Goal: Information Seeking & Learning: Learn about a topic

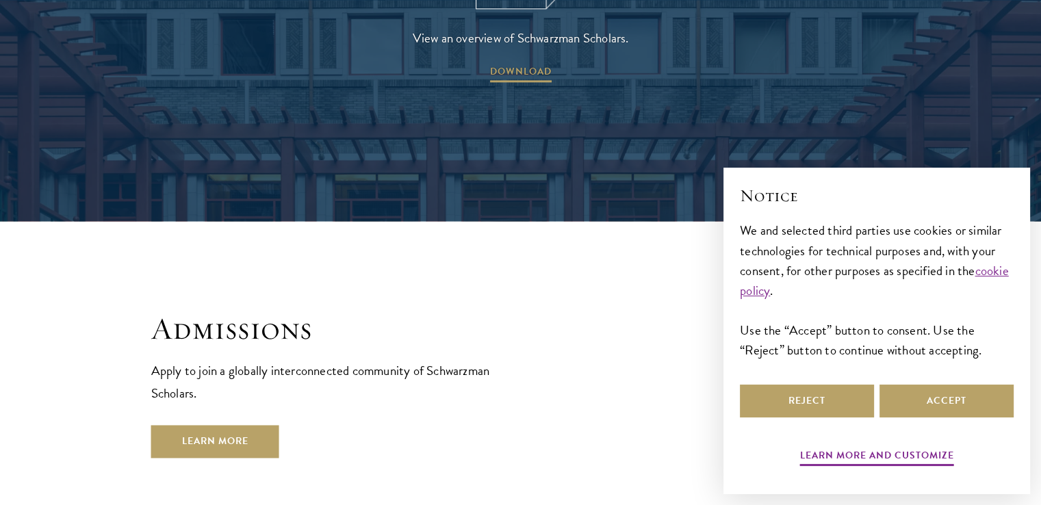
scroll to position [2352, 0]
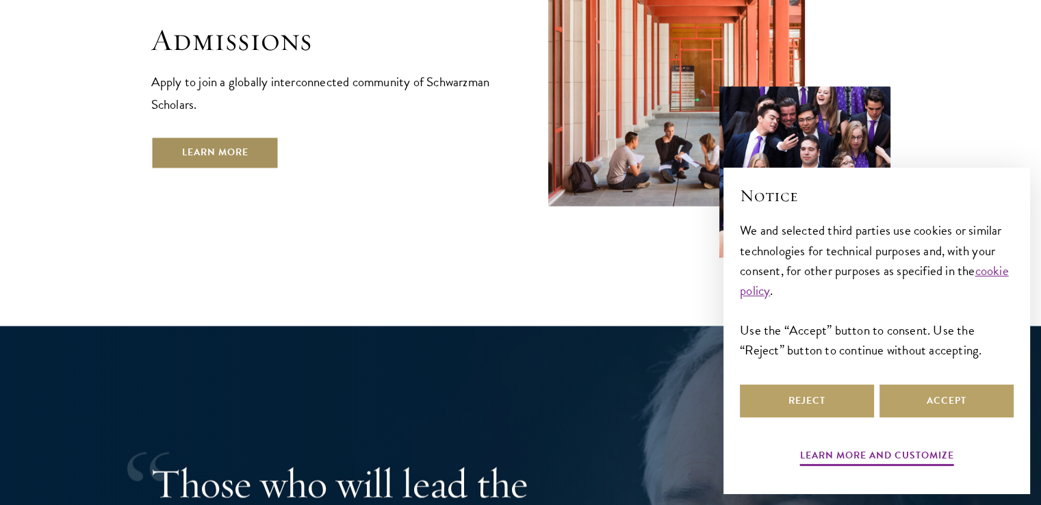
click at [207, 136] on link "Learn More" at bounding box center [215, 152] width 128 height 33
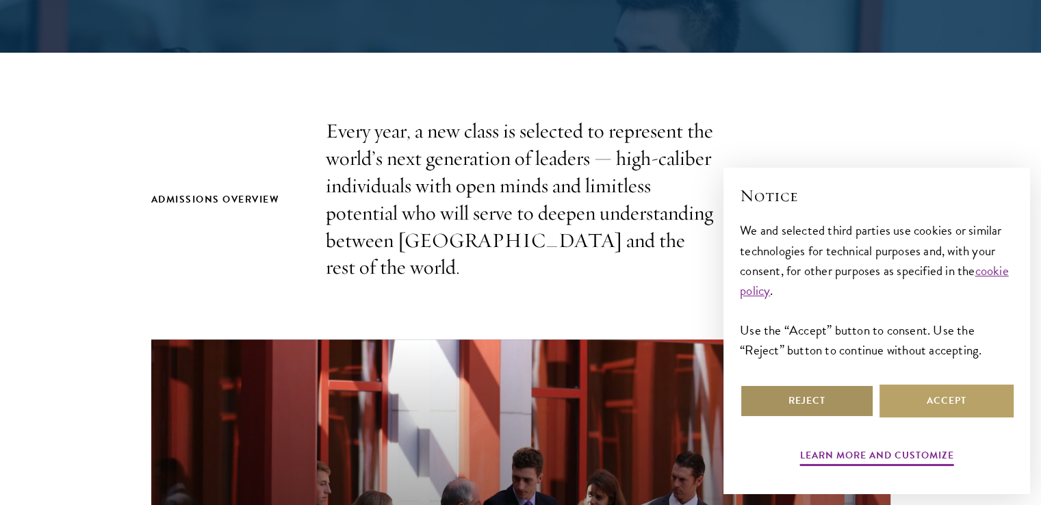
click at [775, 396] on button "Reject" at bounding box center [807, 401] width 134 height 33
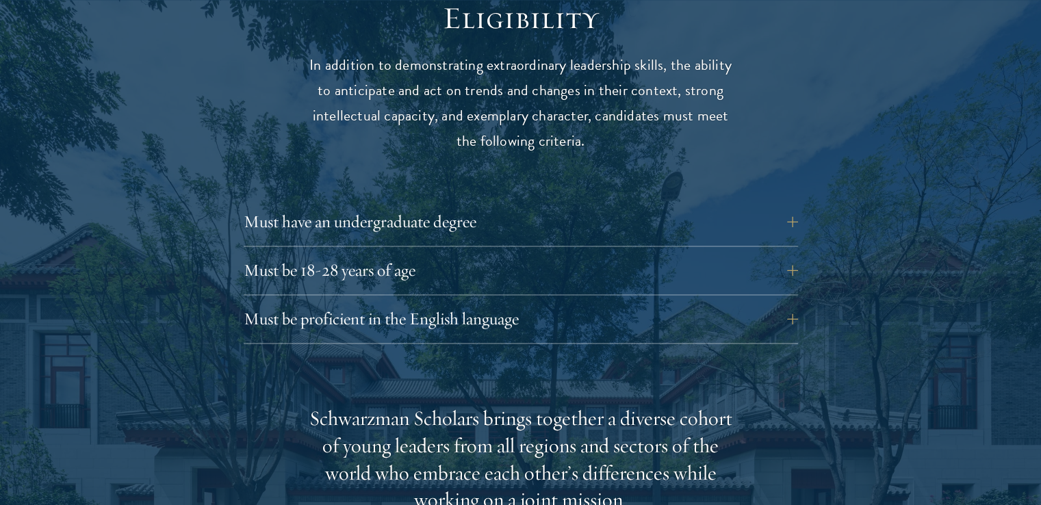
scroll to position [1829, 0]
click at [472, 205] on button "Must have an undergraduate degree" at bounding box center [531, 221] width 554 height 33
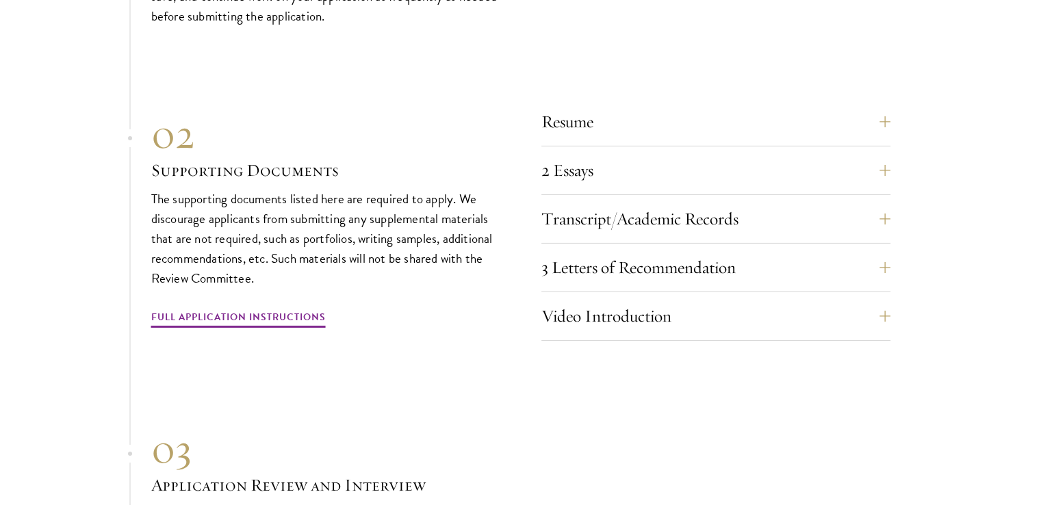
scroll to position [4480, 0]
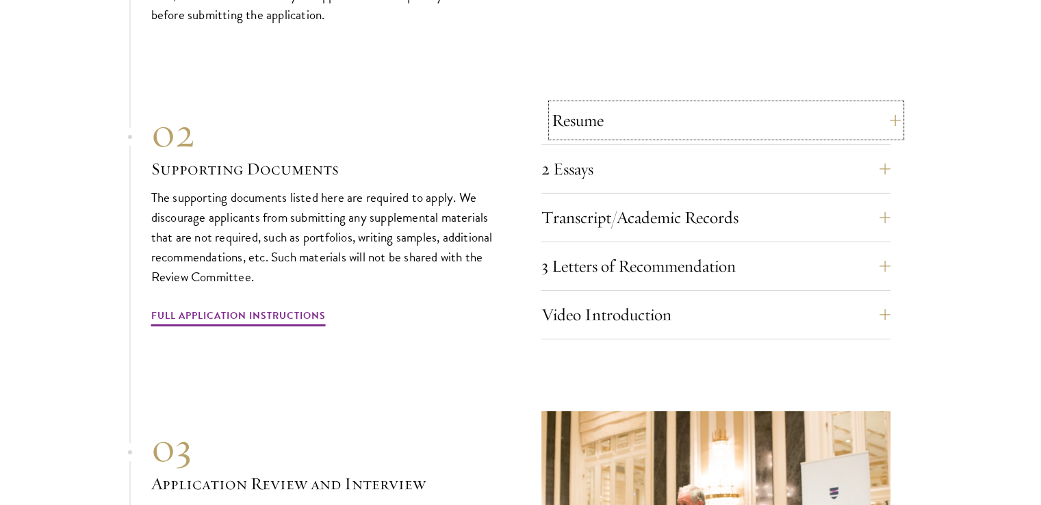
click at [731, 104] on button "Resume" at bounding box center [726, 120] width 349 height 33
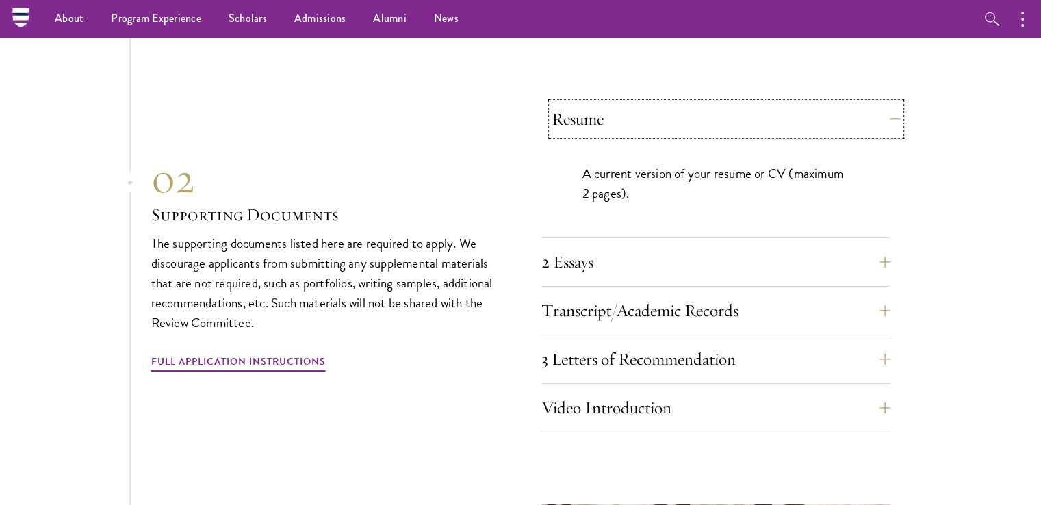
scroll to position [4287, 0]
click at [669, 247] on button "2 Essays" at bounding box center [726, 263] width 349 height 33
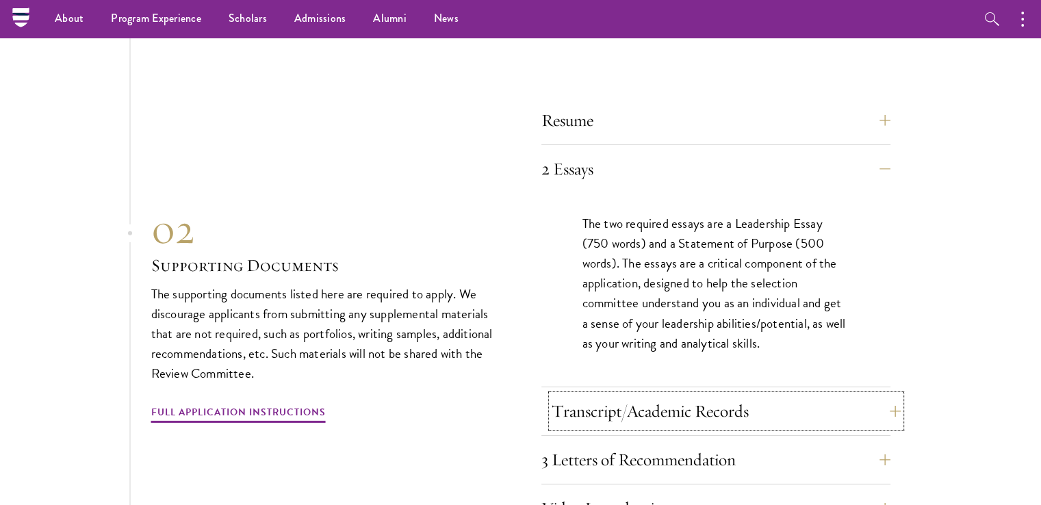
click at [686, 395] on button "Transcript/Academic Records" at bounding box center [726, 411] width 349 height 33
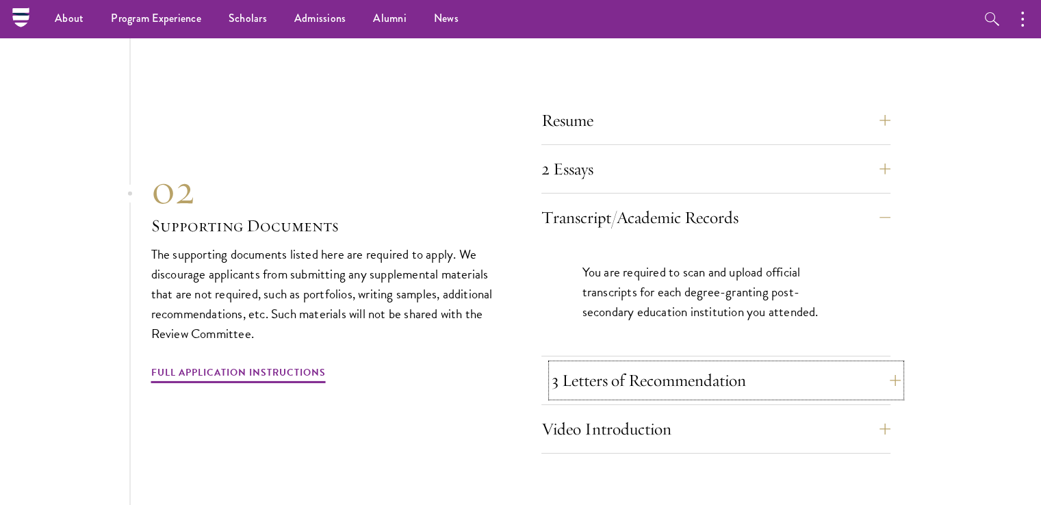
click at [691, 365] on button "3 Letters of Recommendation" at bounding box center [726, 380] width 349 height 33
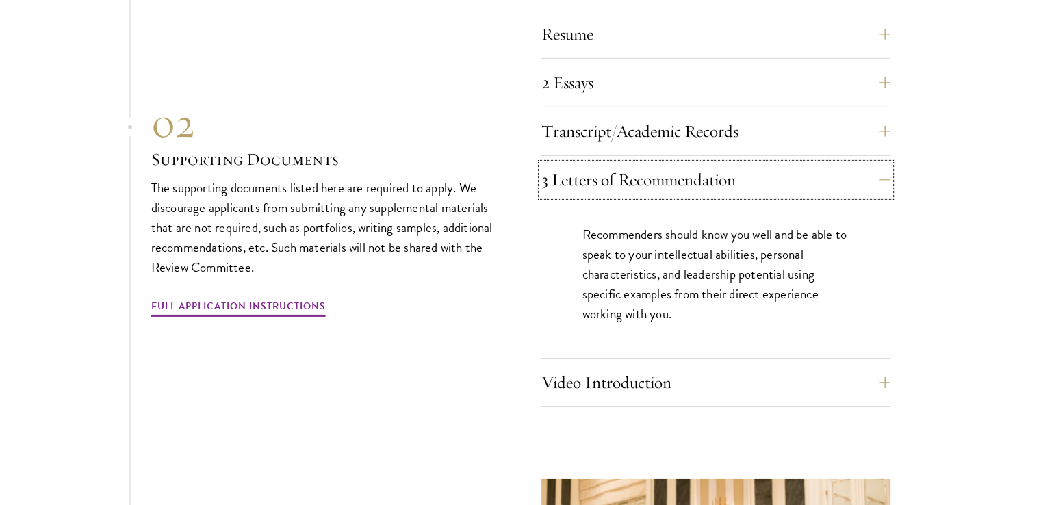
scroll to position [4374, 0]
click at [683, 365] on button "Video Introduction" at bounding box center [726, 381] width 349 height 33
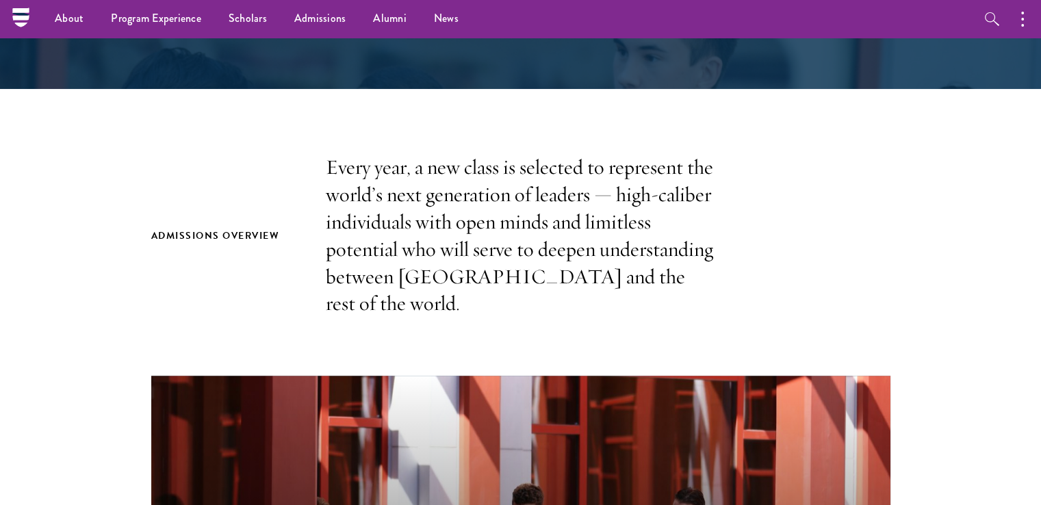
scroll to position [0, 0]
